Goal: Task Accomplishment & Management: Use online tool/utility

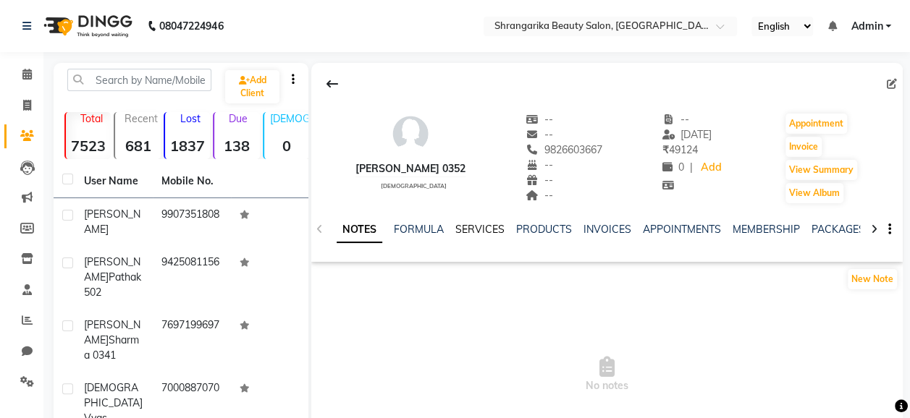
click at [496, 226] on link "SERVICES" at bounding box center [479, 229] width 49 height 13
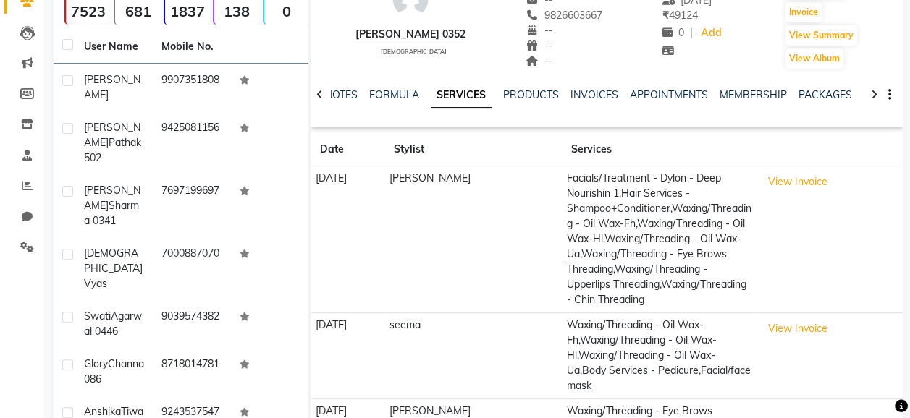
scroll to position [132, 0]
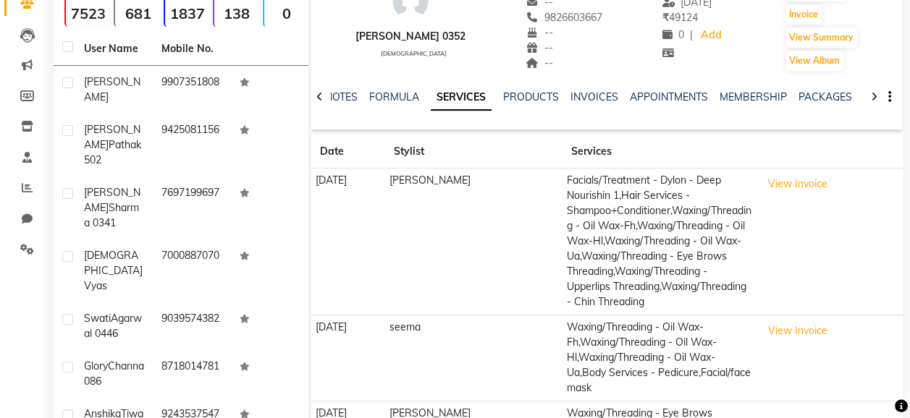
click at [501, 337] on td "seema" at bounding box center [473, 358] width 177 height 86
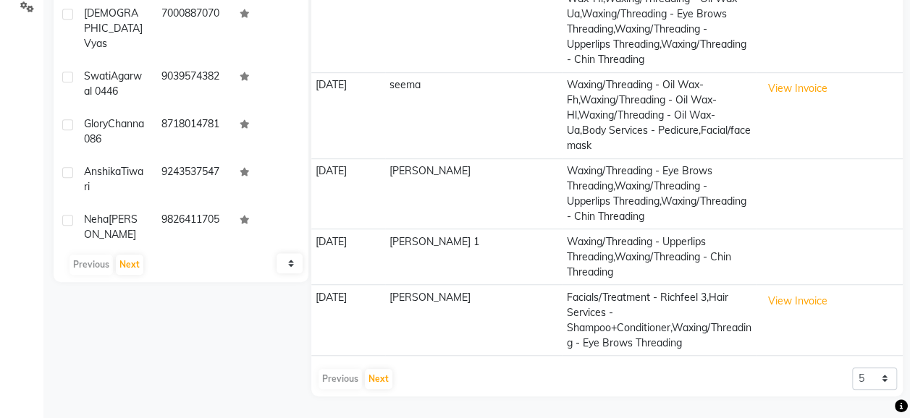
scroll to position [403, 0]
click at [389, 376] on button "Next" at bounding box center [379, 379] width 28 height 20
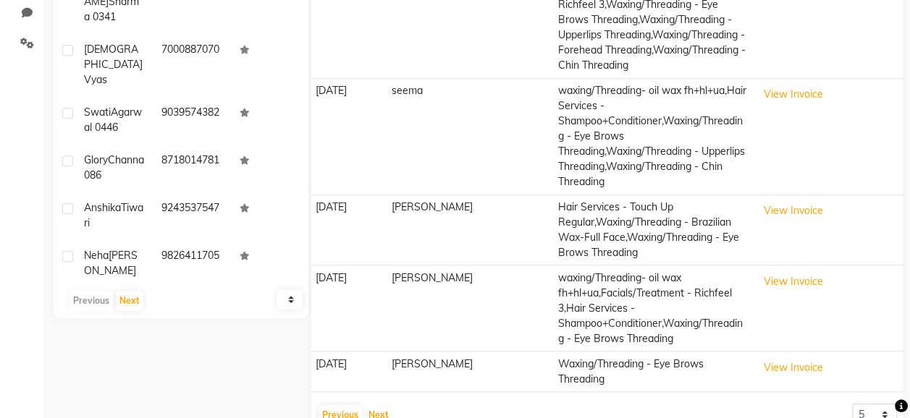
scroll to position [349, 0]
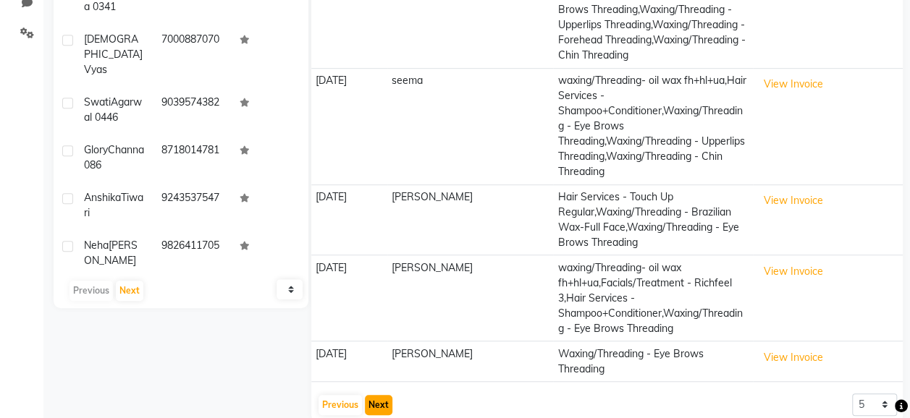
click at [375, 395] on button "Next" at bounding box center [379, 405] width 28 height 20
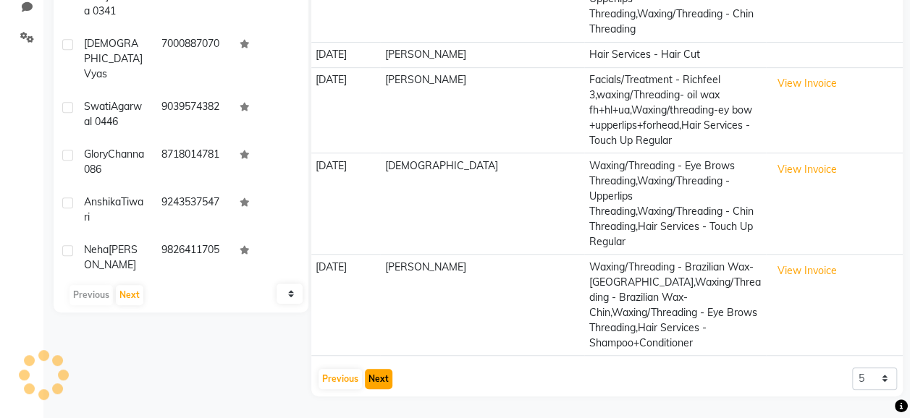
scroll to position [297, 0]
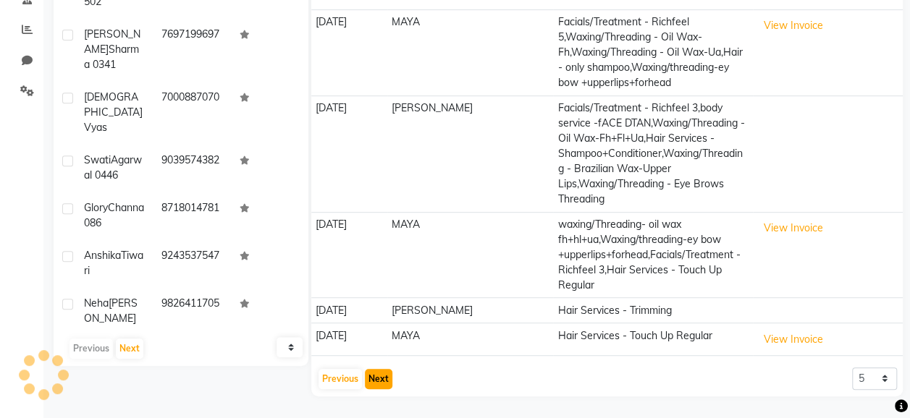
scroll to position [303, 0]
click at [320, 373] on button "Previous" at bounding box center [339, 379] width 43 height 20
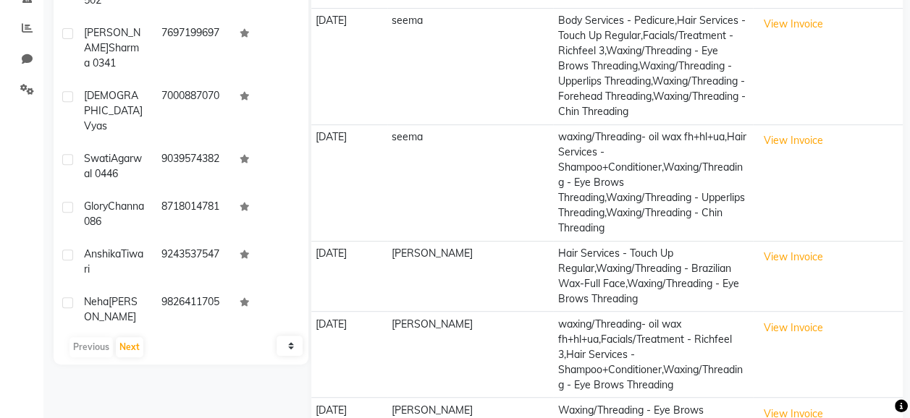
scroll to position [349, 0]
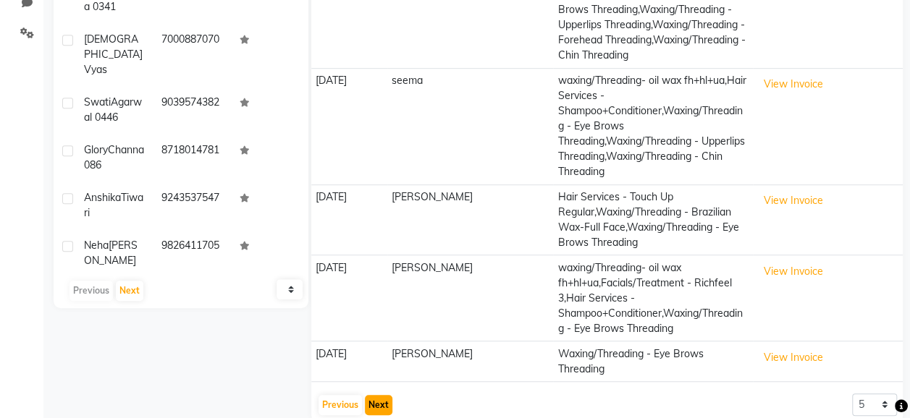
click at [376, 395] on button "Next" at bounding box center [379, 405] width 28 height 20
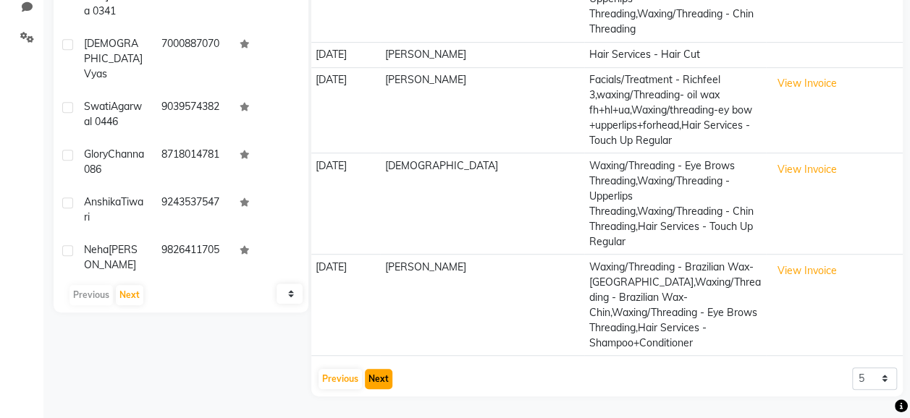
scroll to position [297, 0]
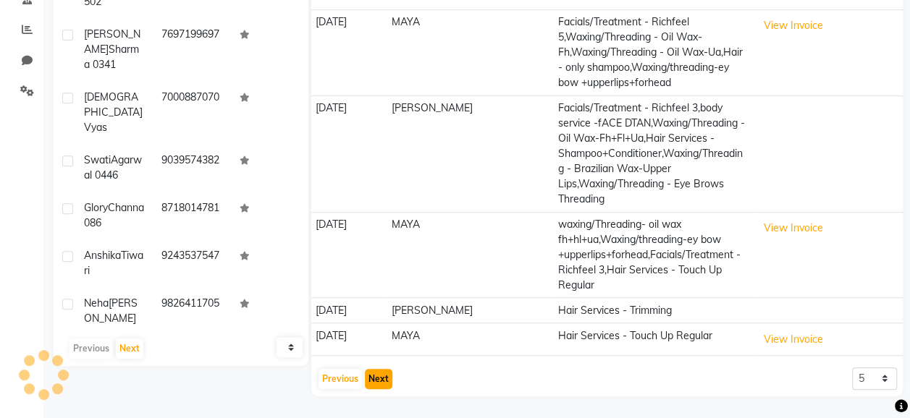
scroll to position [303, 0]
click at [376, 384] on button "Next" at bounding box center [379, 379] width 28 height 20
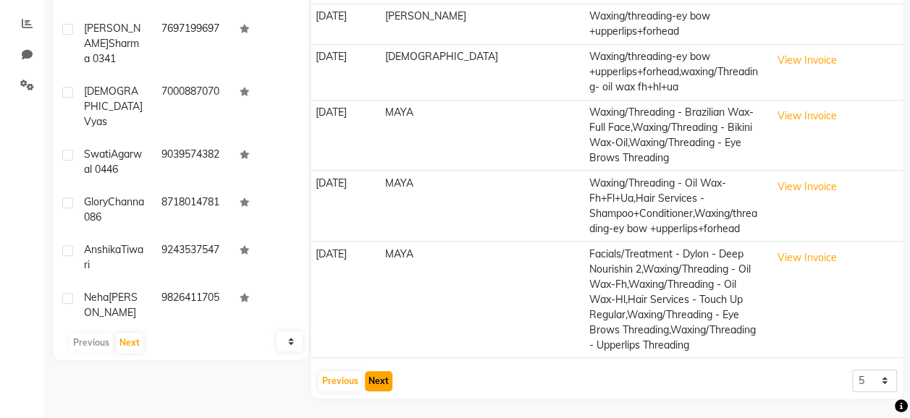
click at [376, 382] on button "Next" at bounding box center [379, 381] width 28 height 20
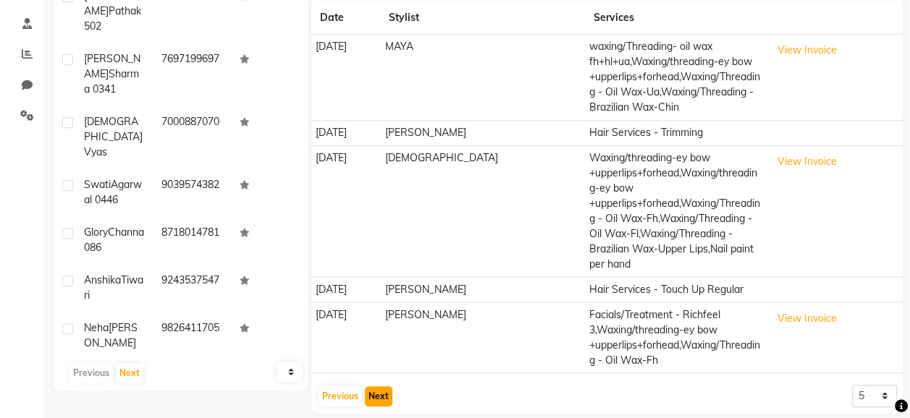
click at [388, 386] on button "Next" at bounding box center [379, 396] width 28 height 20
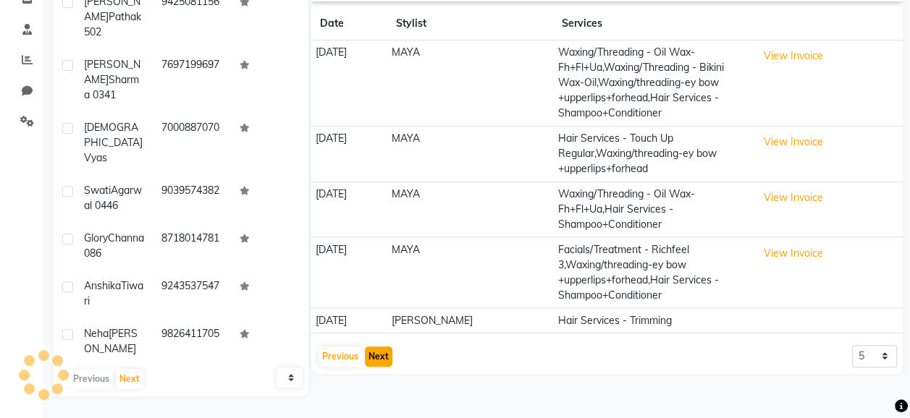
scroll to position [261, 0]
click at [340, 357] on button "Previous" at bounding box center [339, 357] width 43 height 20
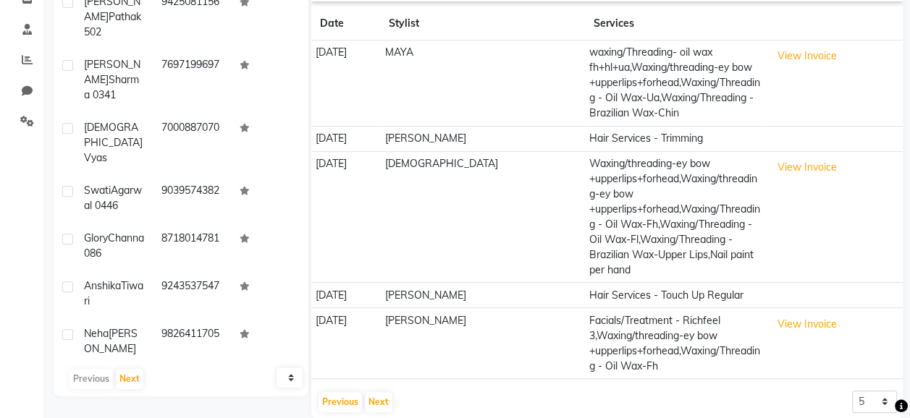
click at [331, 344] on td "[DATE]" at bounding box center [345, 343] width 69 height 71
click at [342, 392] on button "Previous" at bounding box center [339, 402] width 43 height 20
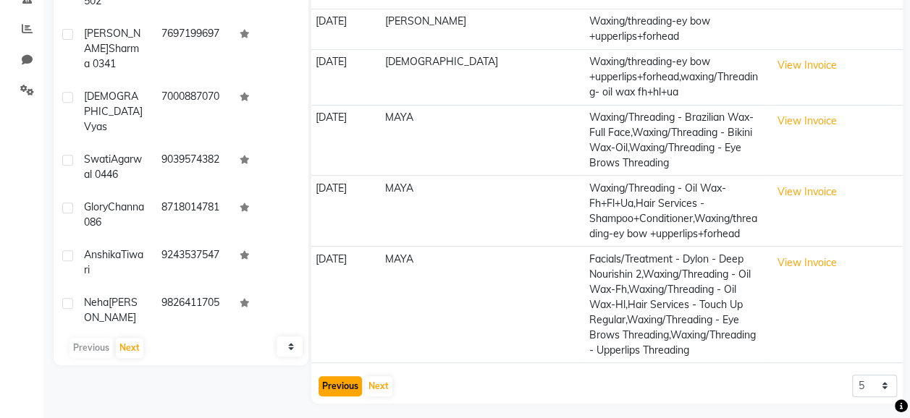
scroll to position [297, 0]
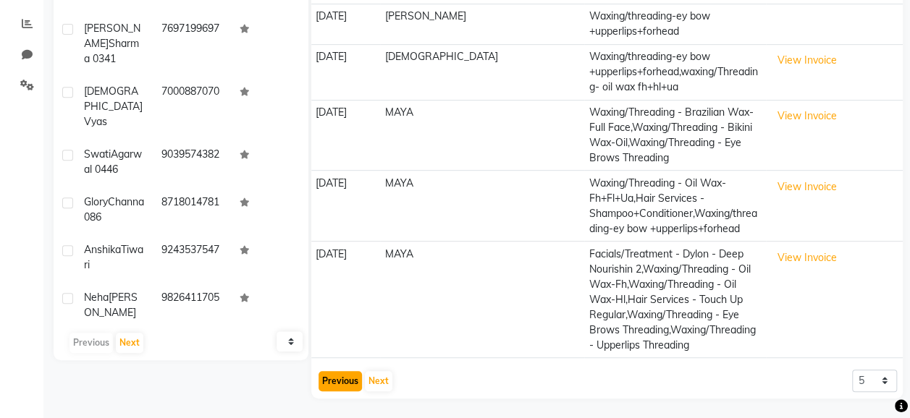
click at [344, 388] on button "Previous" at bounding box center [339, 381] width 43 height 20
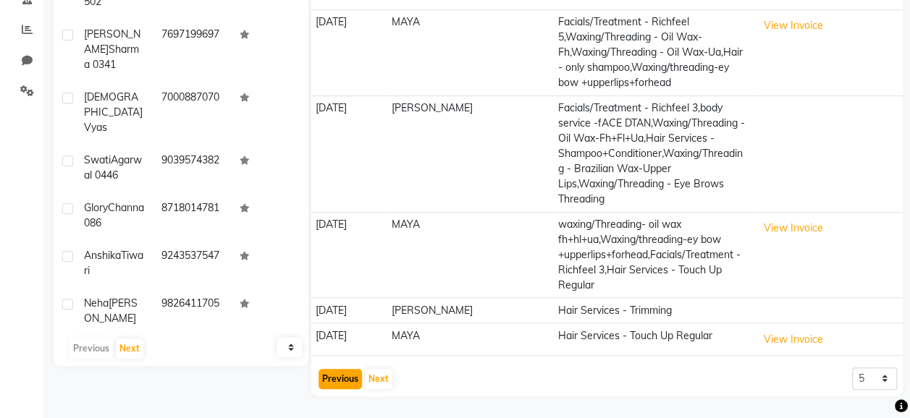
click at [336, 389] on button "Previous" at bounding box center [339, 379] width 43 height 20
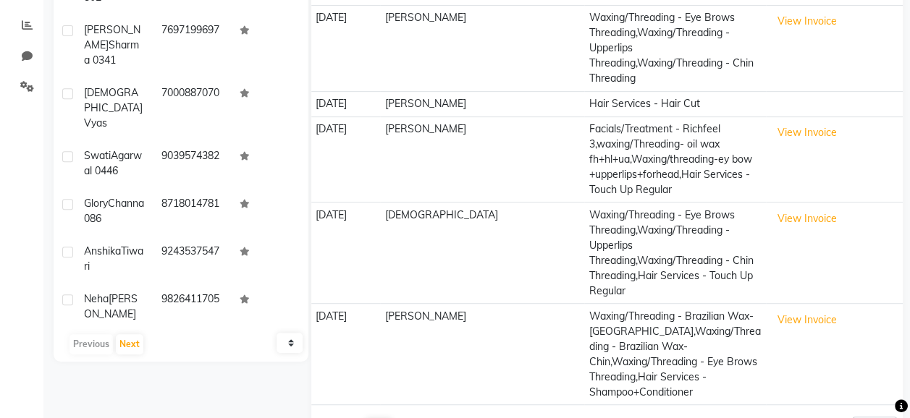
scroll to position [289, 0]
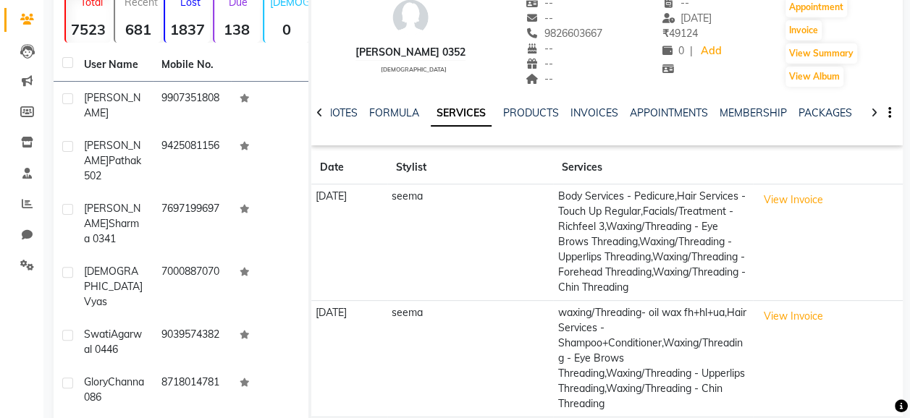
scroll to position [109, 0]
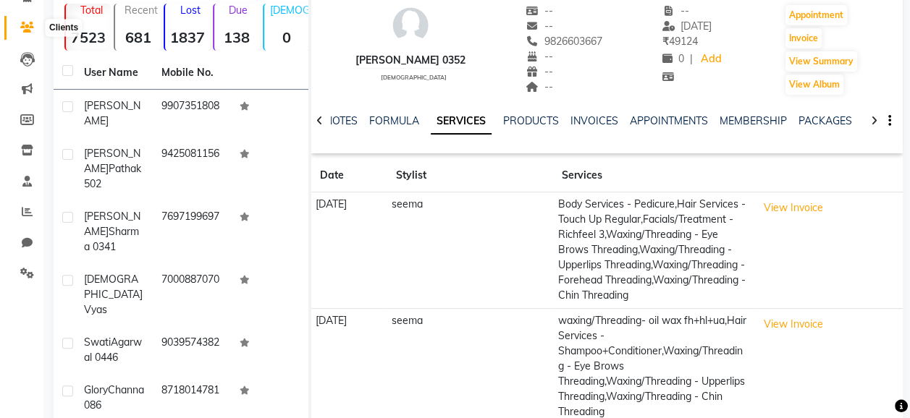
click at [25, 32] on icon at bounding box center [27, 27] width 14 height 11
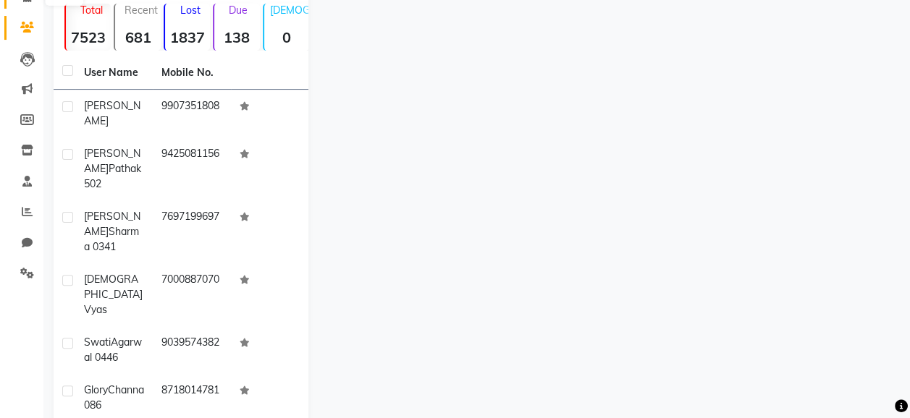
select select "service"
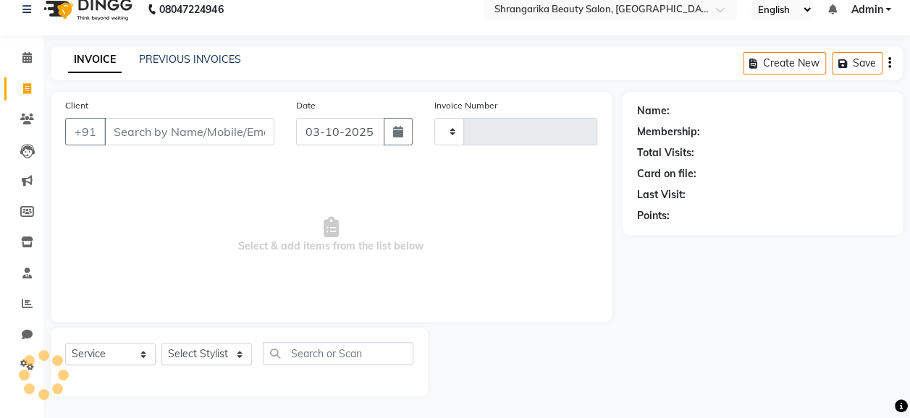
scroll to position [16, 0]
type input "3076"
select select "5168"
click at [161, 136] on input "Client" at bounding box center [189, 133] width 170 height 28
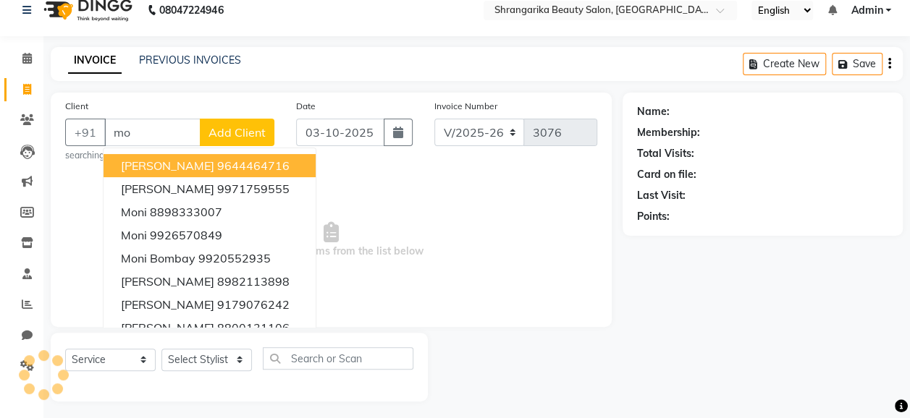
type input "m"
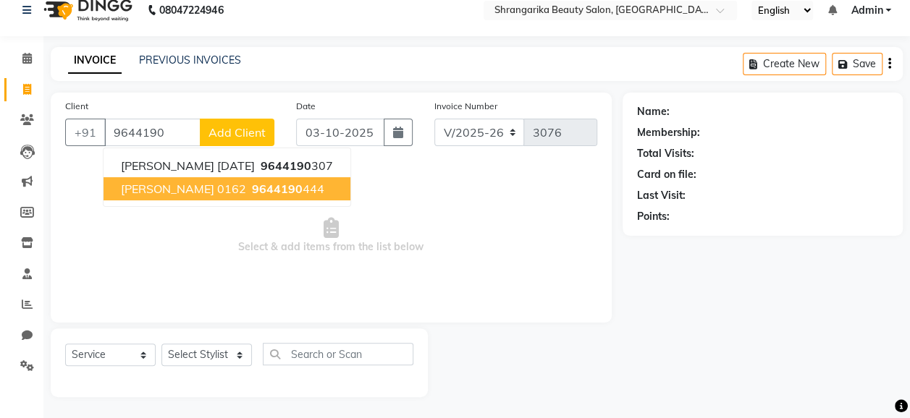
click at [252, 187] on span "9644190" at bounding box center [277, 189] width 51 height 14
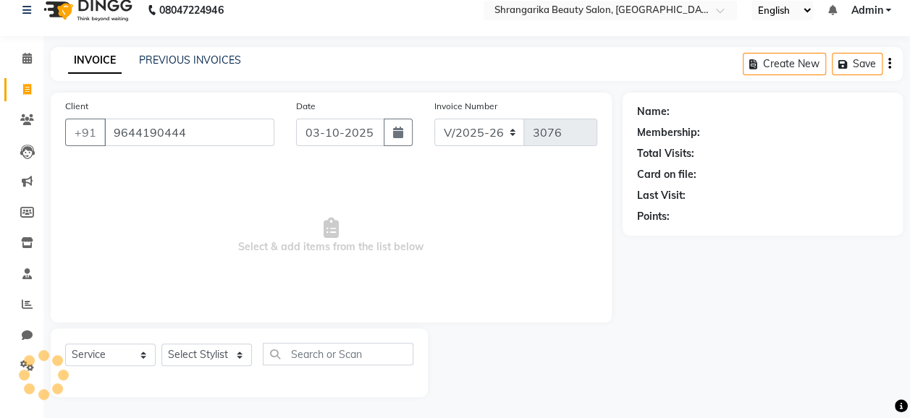
type input "9644190444"
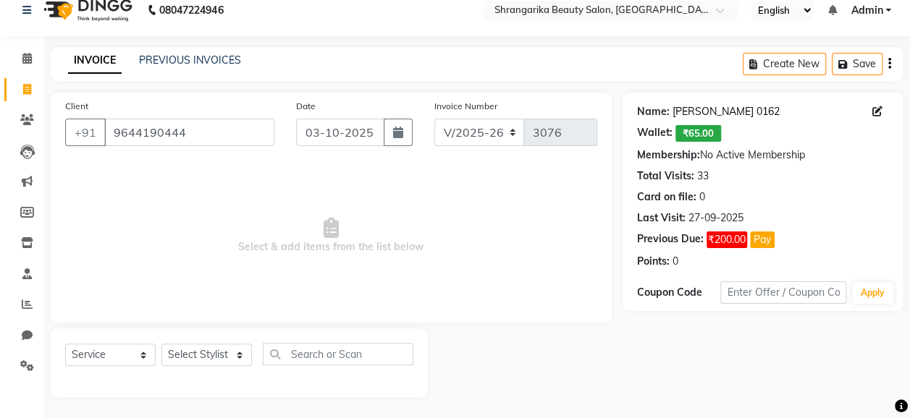
click at [690, 104] on link "[PERSON_NAME] 0162" at bounding box center [725, 111] width 107 height 15
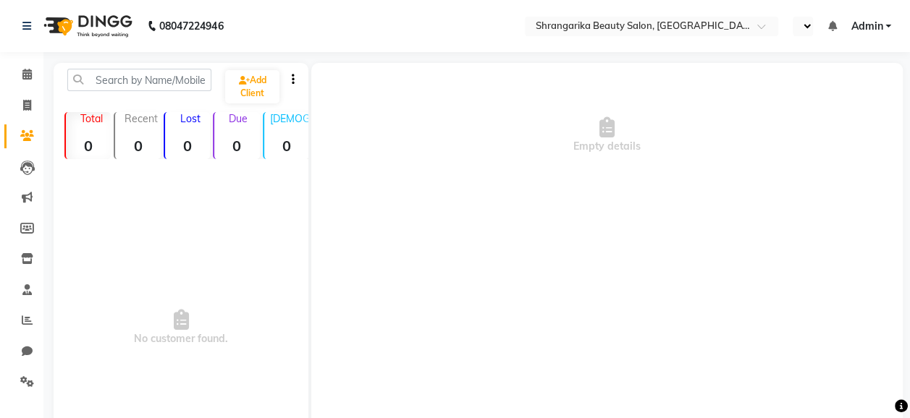
select select "en"
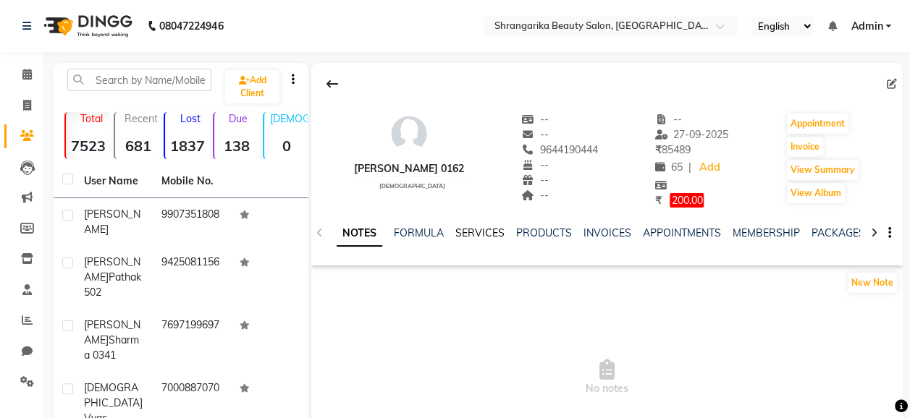
click at [465, 227] on link "SERVICES" at bounding box center [479, 233] width 49 height 13
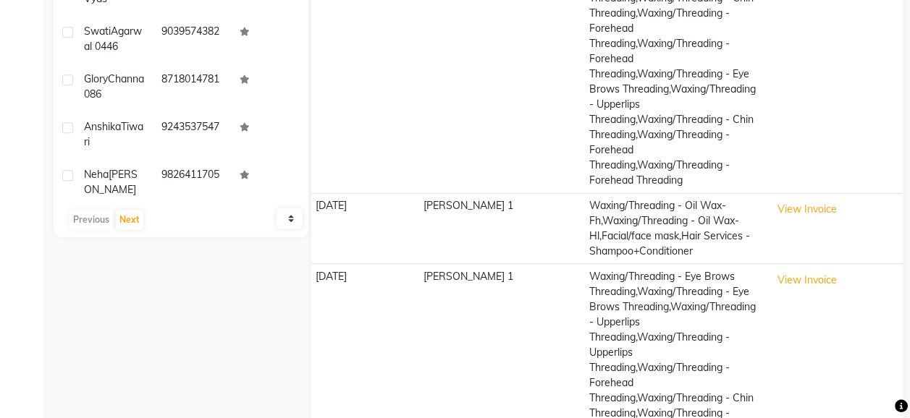
scroll to position [421, 0]
click at [385, 192] on td "13-08-2025" at bounding box center [365, 227] width 108 height 71
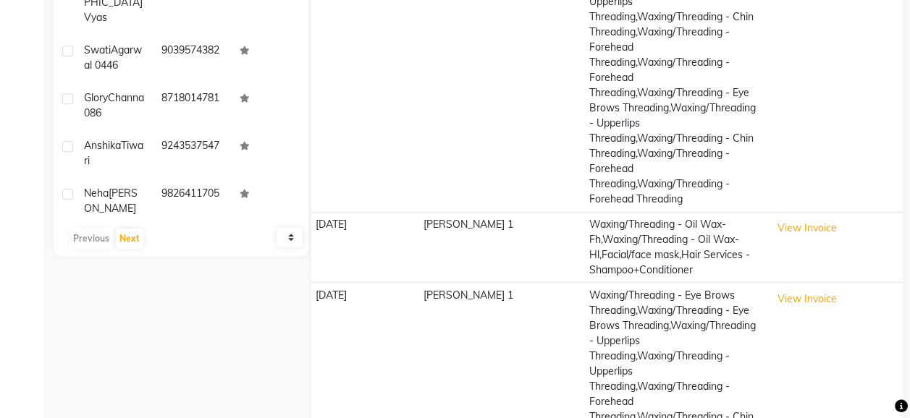
scroll to position [428, 0]
